Goal: Transaction & Acquisition: Purchase product/service

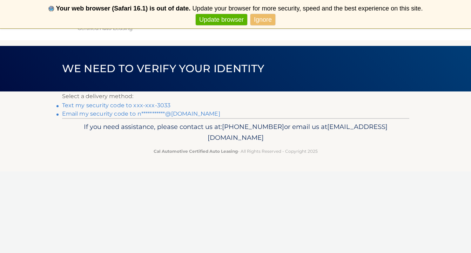
click at [168, 113] on link "**********" at bounding box center [141, 114] width 158 height 7
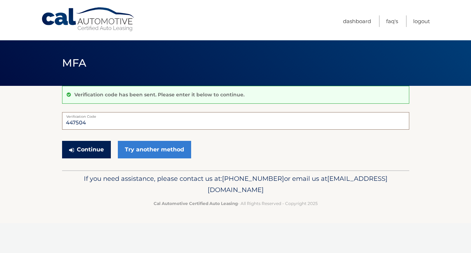
type input "447504"
click at [99, 146] on button "Continue" at bounding box center [86, 150] width 49 height 18
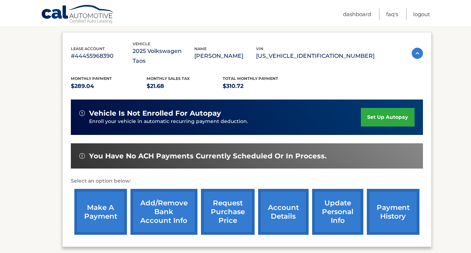
scroll to position [114, 0]
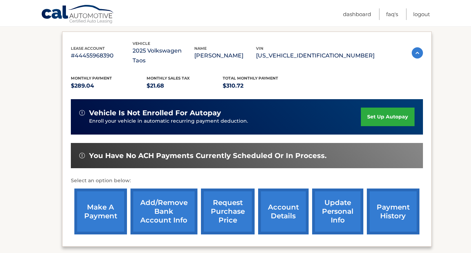
click at [105, 196] on link "make a payment" at bounding box center [100, 212] width 53 height 46
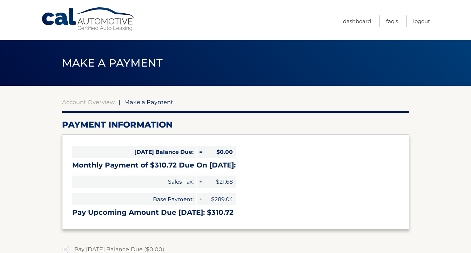
select select "MGM5ZTdiYmYtMGI1Ny00ZjMyLWE2NmMtOTBmYjhkNzVmZGE5"
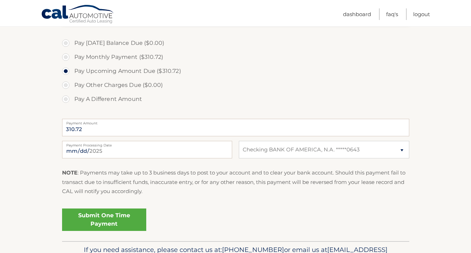
scroll to position [209, 0]
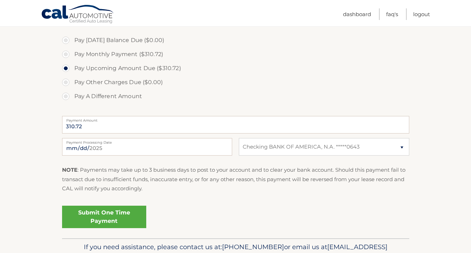
click at [108, 218] on link "Submit One Time Payment" at bounding box center [104, 217] width 84 height 22
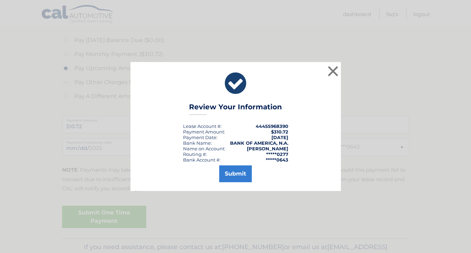
click at [231, 174] on button "Submit" at bounding box center [235, 174] width 33 height 17
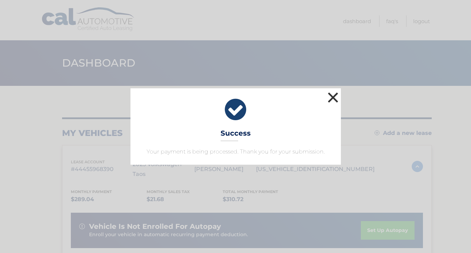
click at [337, 99] on button "×" at bounding box center [333, 98] width 14 height 14
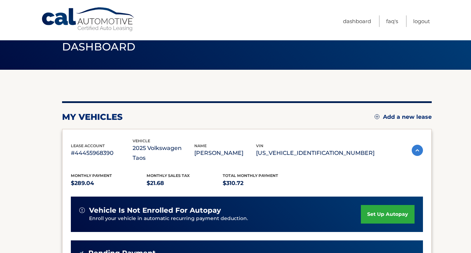
scroll to position [19, 0]
